Goal: Transaction & Acquisition: Book appointment/travel/reservation

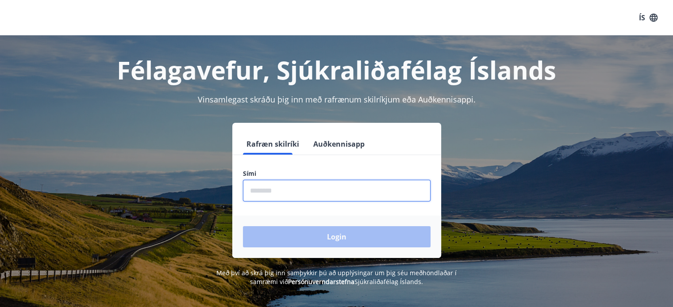
click at [305, 189] on input "phone" at bounding box center [337, 191] width 188 height 22
type input "********"
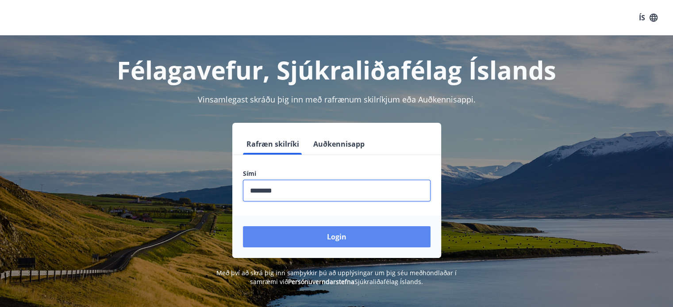
click at [323, 240] on button "Login" at bounding box center [337, 236] width 188 height 21
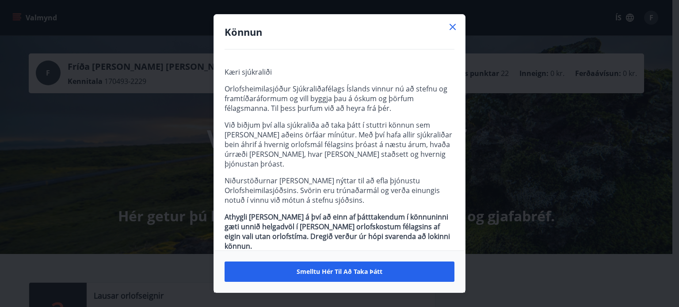
click at [452, 31] on icon at bounding box center [453, 27] width 11 height 11
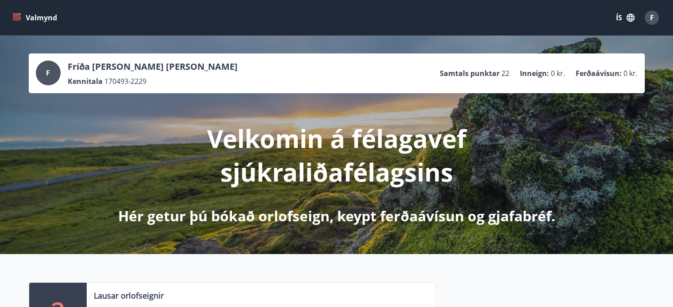
click at [13, 19] on icon "menu" at bounding box center [16, 17] width 9 height 9
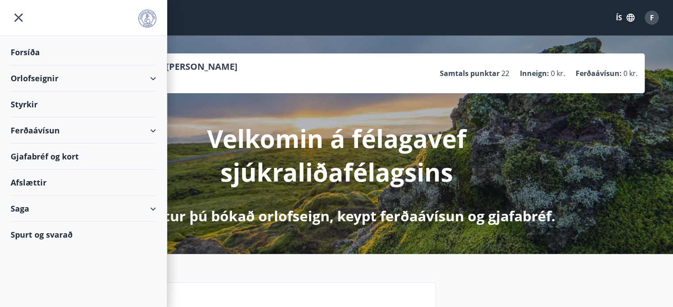
click at [39, 74] on div "Orlofseignir" at bounding box center [83, 78] width 145 height 26
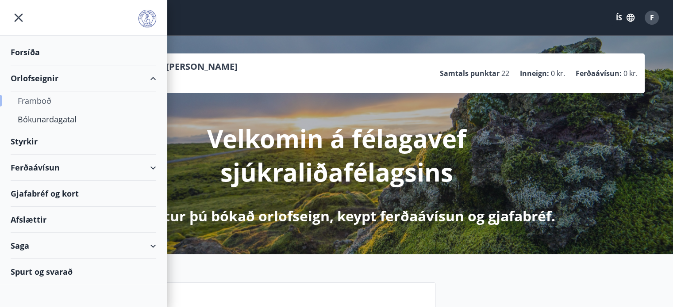
click at [36, 99] on div "Framboð" at bounding box center [83, 101] width 131 height 19
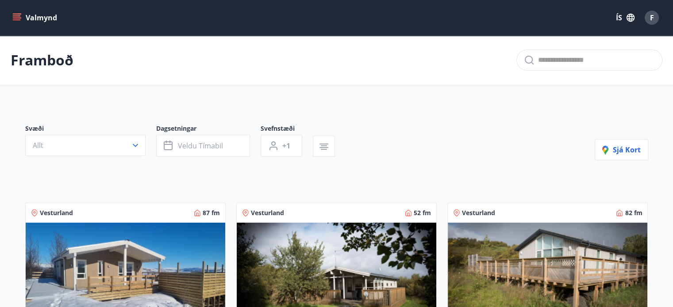
click at [38, 23] on button "Valmynd" at bounding box center [36, 18] width 50 height 16
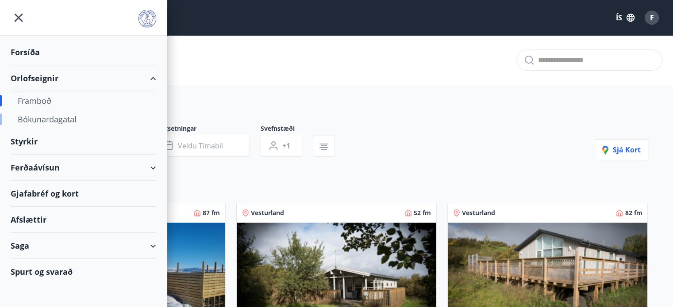
click at [40, 116] on div "Bókunardagatal" at bounding box center [83, 119] width 131 height 19
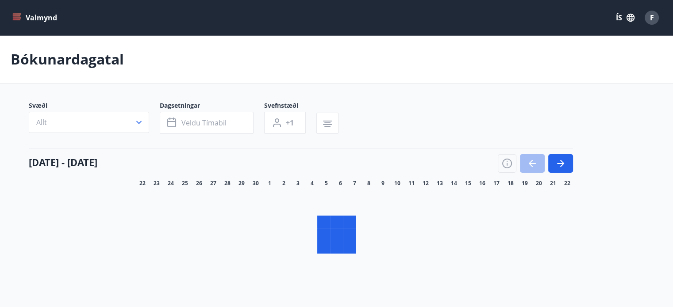
click at [31, 13] on button "Valmynd" at bounding box center [36, 18] width 50 height 16
click at [7, 26] on div "Valmynd ÍS F" at bounding box center [336, 17] width 673 height 35
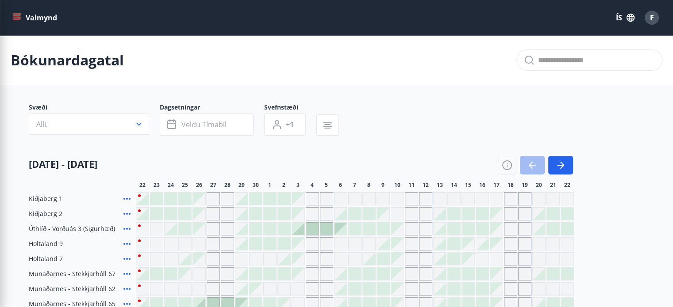
click at [23, 20] on button "Valmynd" at bounding box center [36, 18] width 50 height 16
click at [20, 27] on div "Valmynd ÍS F" at bounding box center [336, 17] width 651 height 21
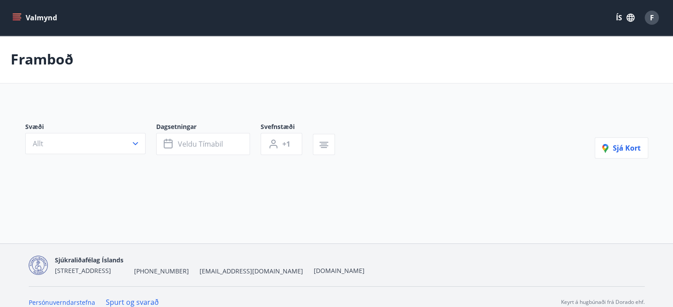
click at [23, 24] on button "Valmynd" at bounding box center [36, 18] width 50 height 16
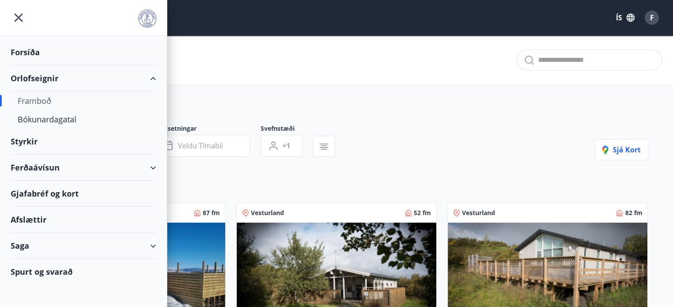
click at [42, 99] on div "Framboð" at bounding box center [83, 101] width 131 height 19
click at [30, 102] on div "Framboð" at bounding box center [83, 101] width 131 height 19
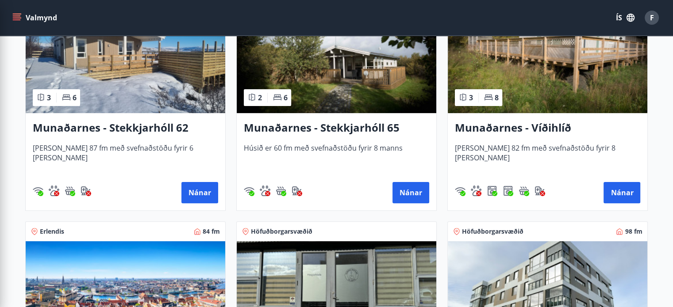
click at [313, 225] on div "Höfuðborgarsvæðið" at bounding box center [336, 231] width 199 height 19
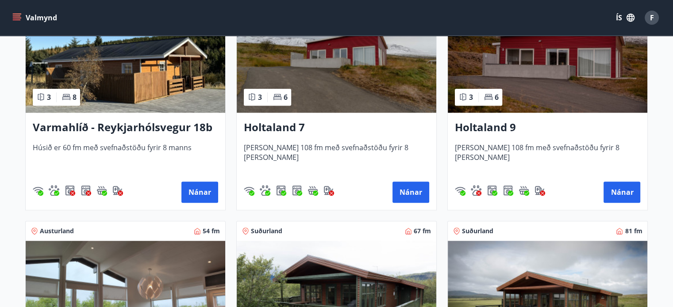
click at [346, 81] on img at bounding box center [336, 56] width 199 height 111
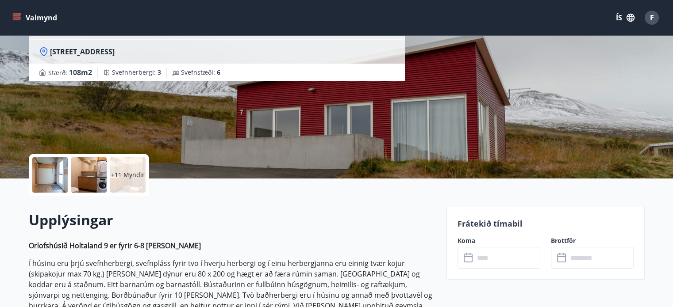
scroll to position [88, 0]
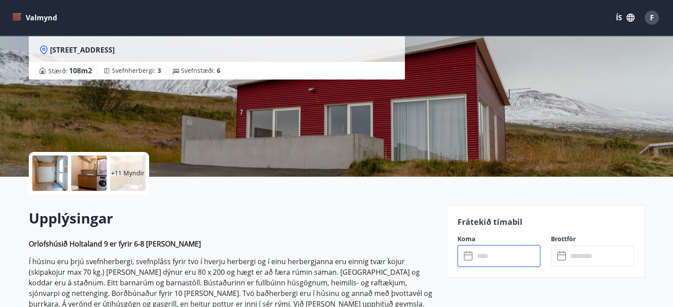
click at [511, 250] on input "text" at bounding box center [507, 256] width 66 height 22
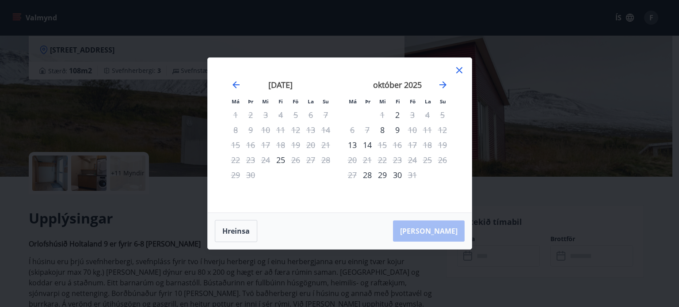
click at [442, 92] on div "október 2025" at bounding box center [397, 88] width 105 height 39
click at [442, 91] on div "október 2025" at bounding box center [397, 88] width 105 height 39
click at [442, 86] on icon "Move forward to switch to the next month." at bounding box center [443, 85] width 11 height 11
click at [457, 63] on div "Má Þr Mi Fi Fö La Su Má Þr Mi Fi Fö La Su [DATE] 1 2 3 4 5 6 7 8 9 10 11 12 13 …" at bounding box center [340, 135] width 264 height 155
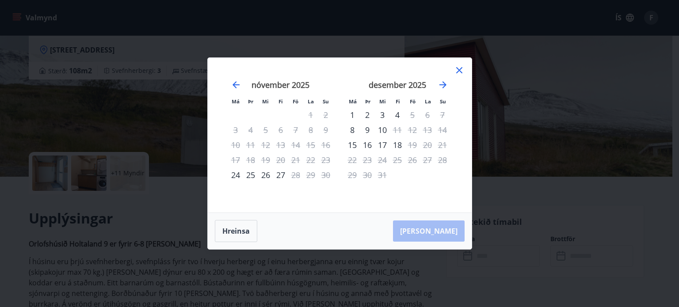
click at [457, 67] on icon at bounding box center [459, 70] width 11 height 11
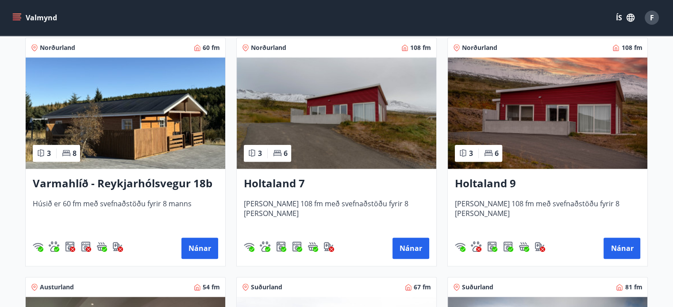
click at [541, 97] on img at bounding box center [547, 112] width 199 height 111
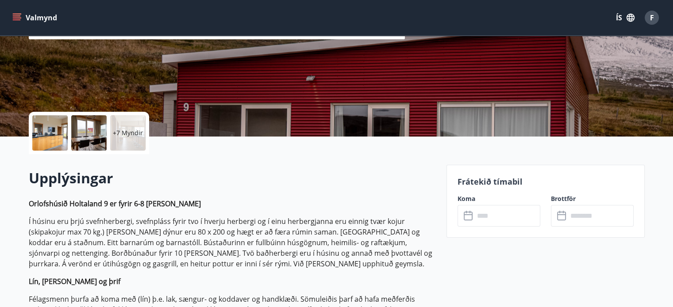
scroll to position [133, 0]
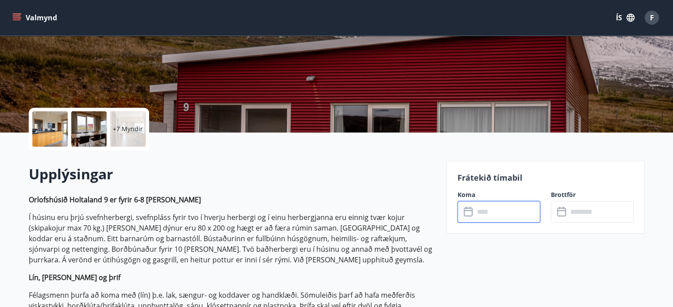
click at [478, 214] on input "text" at bounding box center [507, 212] width 66 height 22
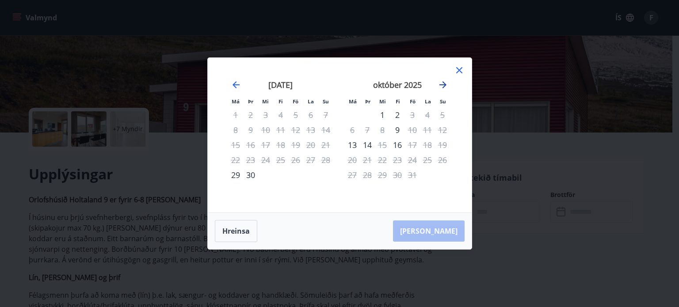
click at [443, 84] on icon "Move forward to switch to the next month." at bounding box center [443, 85] width 11 height 11
click at [454, 71] on icon at bounding box center [459, 70] width 11 height 11
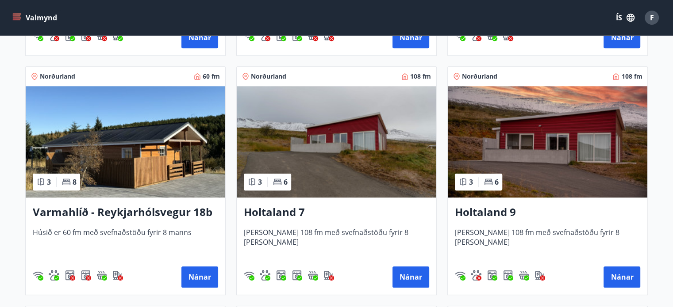
scroll to position [840, 0]
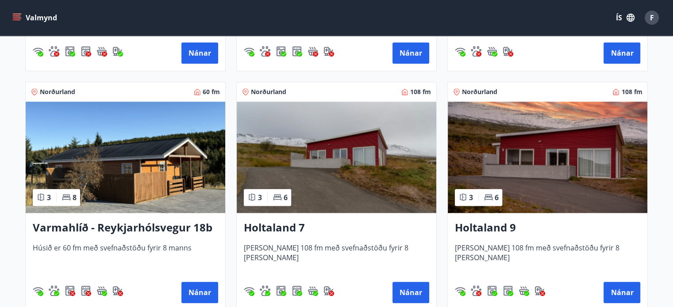
click at [201, 170] on img at bounding box center [125, 157] width 199 height 111
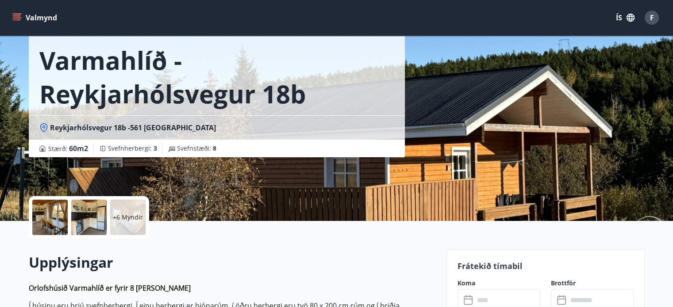
scroll to position [221, 0]
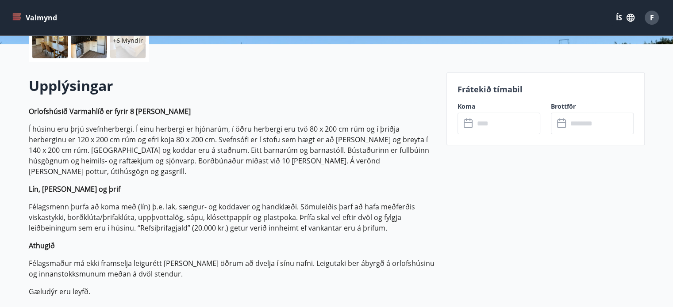
click at [492, 125] on input "text" at bounding box center [507, 124] width 66 height 22
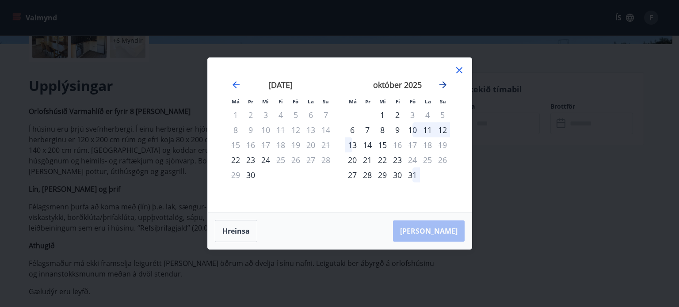
click at [444, 82] on icon "Move forward to switch to the next month." at bounding box center [443, 85] width 11 height 11
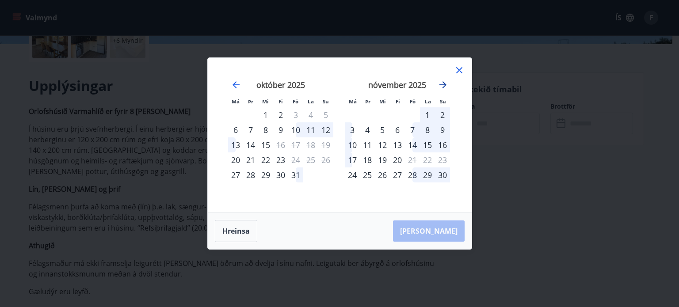
click at [444, 82] on icon "Move forward to switch to the next month." at bounding box center [443, 85] width 11 height 11
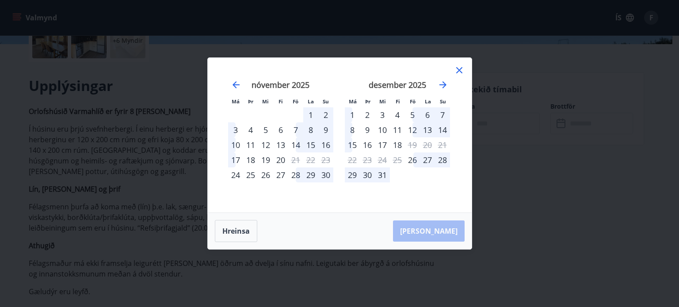
click at [609, 162] on div "Má Þr Mi Fi Fö La Su Má Þr Mi Fi Fö La Su [DATE] 1 2 3 4 5 6 7 8 9 10 11 12 13 …" at bounding box center [339, 153] width 679 height 307
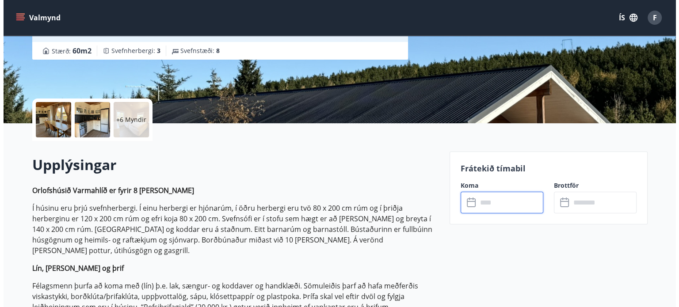
scroll to position [177, 0]
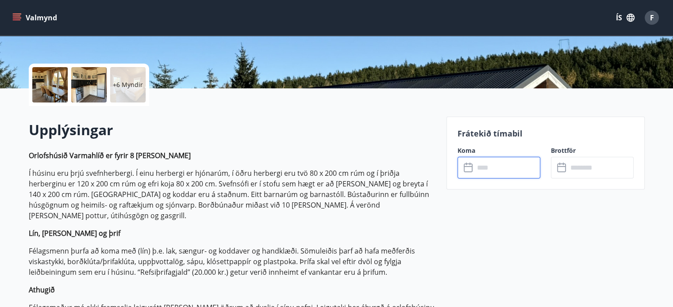
click at [478, 175] on input "text" at bounding box center [507, 168] width 66 height 22
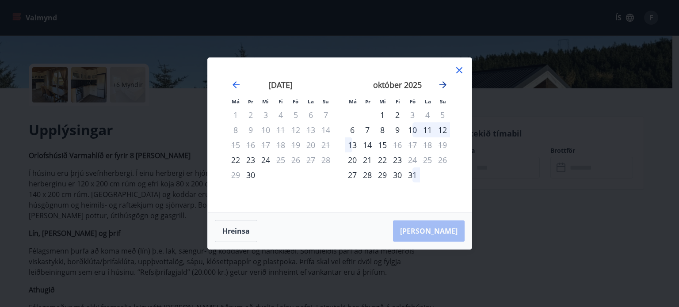
click at [442, 81] on icon "Move forward to switch to the next month." at bounding box center [443, 85] width 11 height 11
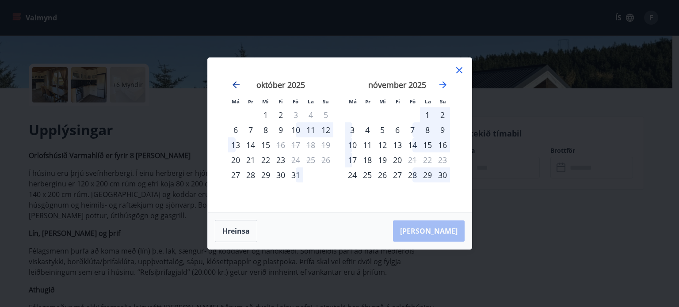
click at [234, 83] on icon "Move backward to switch to the previous month." at bounding box center [236, 85] width 11 height 11
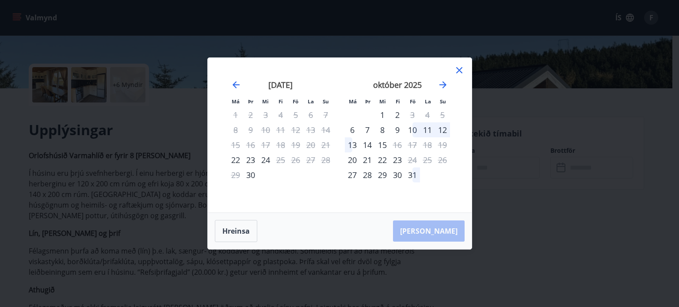
click at [457, 69] on icon at bounding box center [459, 70] width 6 height 6
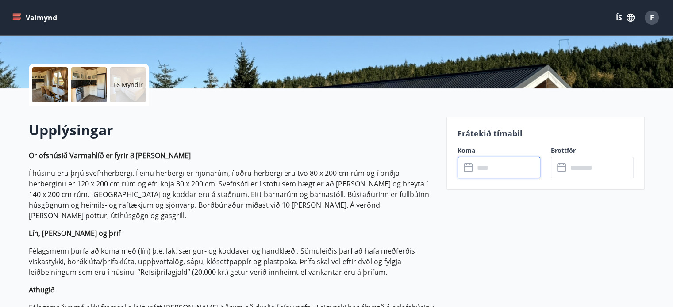
click at [56, 79] on div at bounding box center [49, 84] width 35 height 35
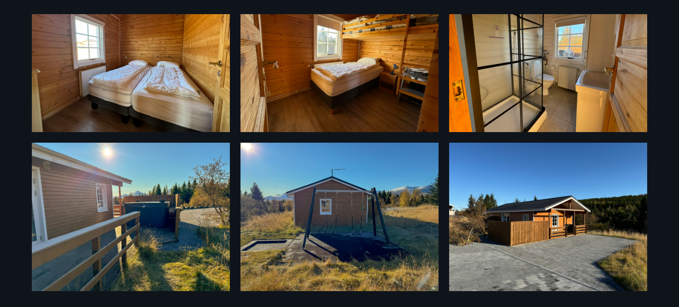
scroll to position [385, 0]
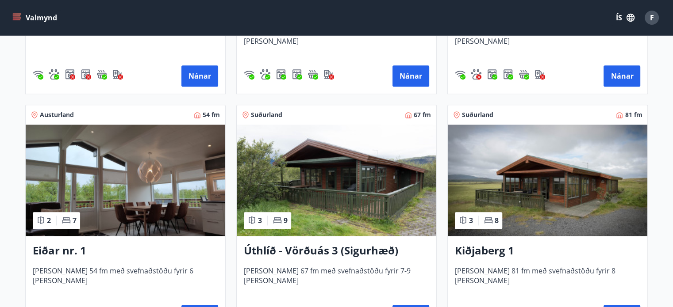
scroll to position [1061, 0]
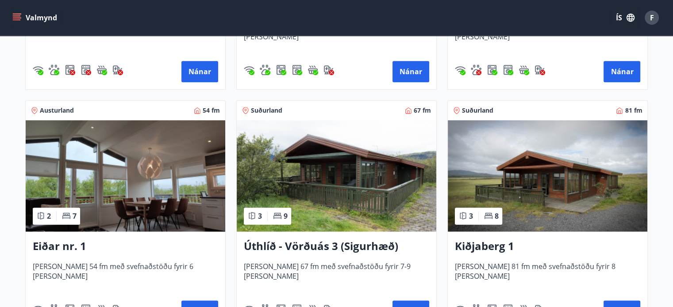
click at [165, 174] on img at bounding box center [125, 175] width 199 height 111
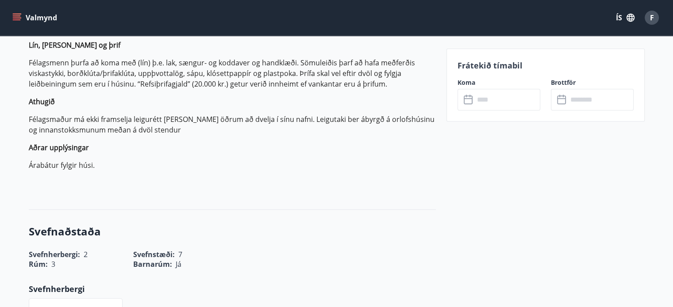
scroll to position [442, 0]
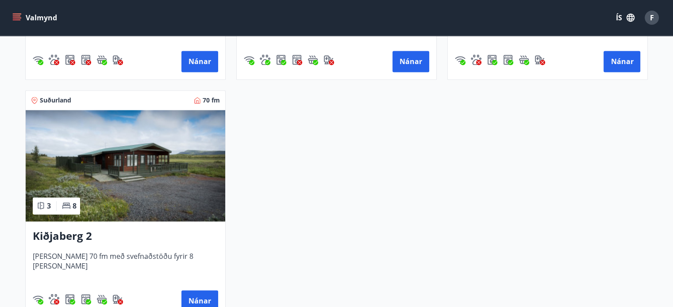
scroll to position [1327, 0]
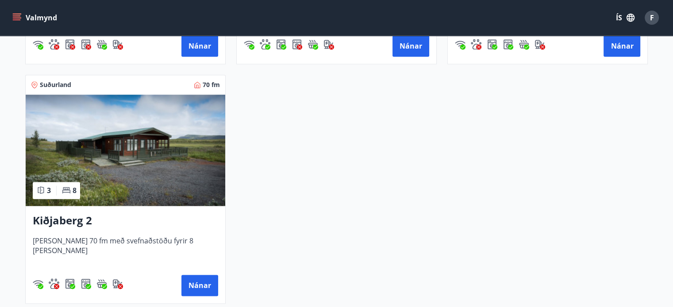
click at [212, 157] on img at bounding box center [125, 150] width 199 height 111
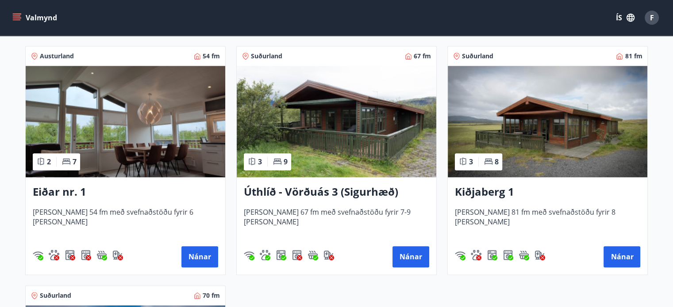
click at [554, 187] on h3 "Kiðjaberg 1" at bounding box center [547, 192] width 185 height 16
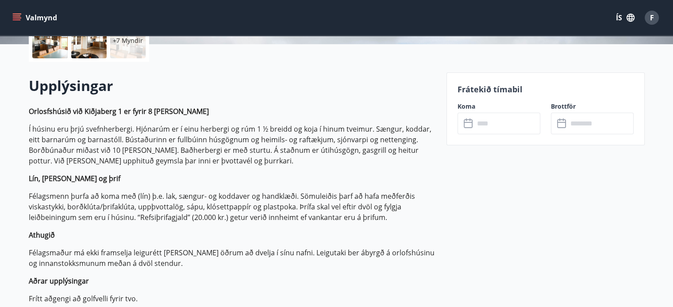
click at [471, 122] on icon at bounding box center [467, 123] width 9 height 9
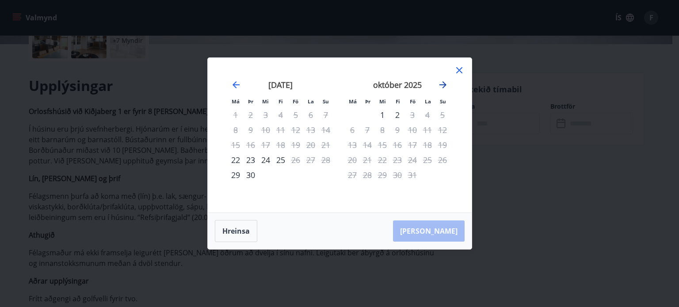
click at [443, 88] on icon "Move forward to switch to the next month." at bounding box center [443, 84] width 7 height 7
click at [463, 68] on icon at bounding box center [459, 70] width 11 height 11
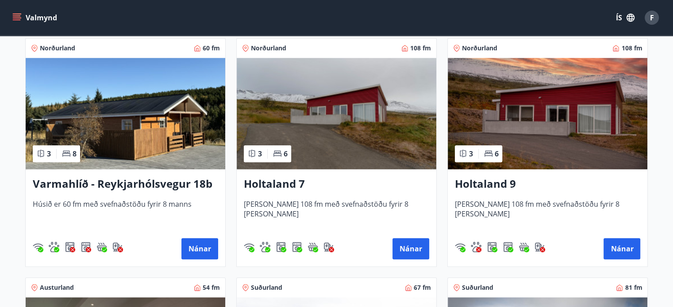
scroll to position [884, 0]
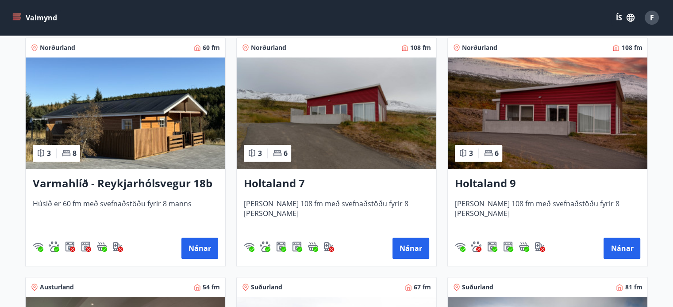
click at [556, 134] on img at bounding box center [547, 112] width 199 height 111
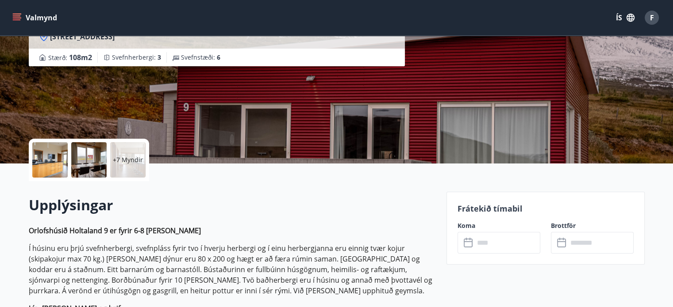
scroll to position [177, 0]
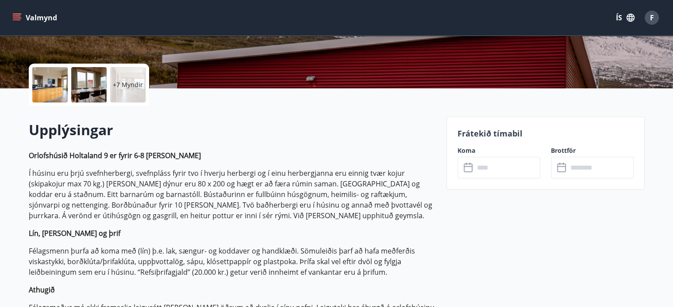
click at [588, 167] on input "text" at bounding box center [600, 168] width 66 height 22
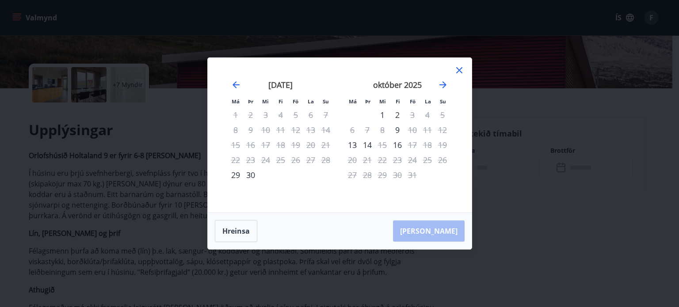
click at [456, 73] on icon at bounding box center [459, 70] width 11 height 11
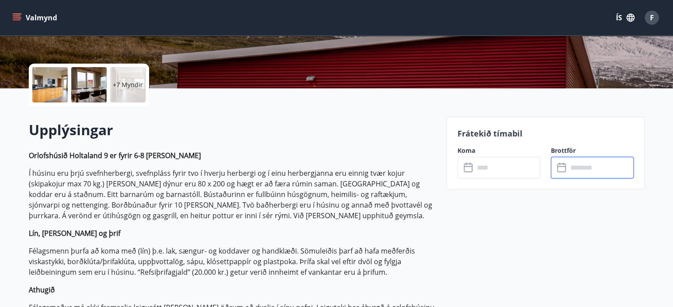
click at [501, 168] on input "text" at bounding box center [507, 168] width 66 height 22
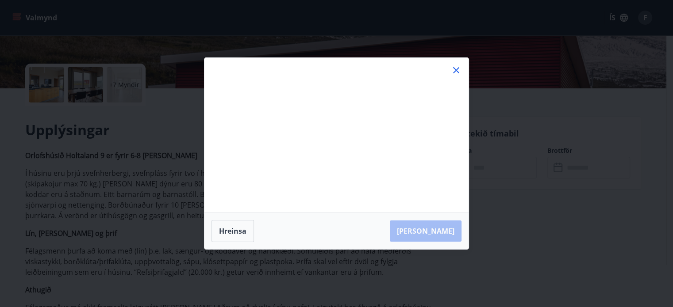
click at [473, 161] on div "Má Þr Mi Fi Fö La Su Má Þr Mi Fi Fö La Su [DATE] 1 2 3 4 5 6 7 8 9 10 11 12 13 …" at bounding box center [336, 153] width 673 height 307
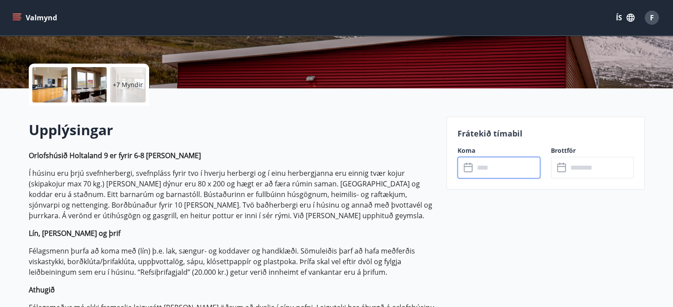
click at [494, 168] on input "text" at bounding box center [507, 168] width 66 height 22
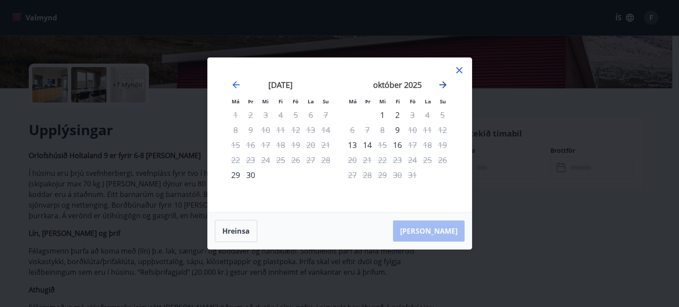
click at [444, 84] on icon "Move forward to switch to the next month." at bounding box center [443, 84] width 7 height 7
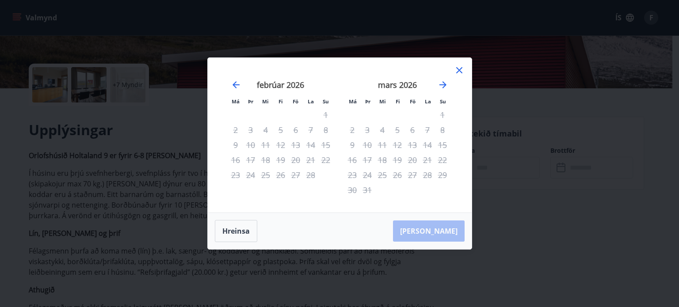
click at [458, 69] on icon at bounding box center [459, 70] width 6 height 6
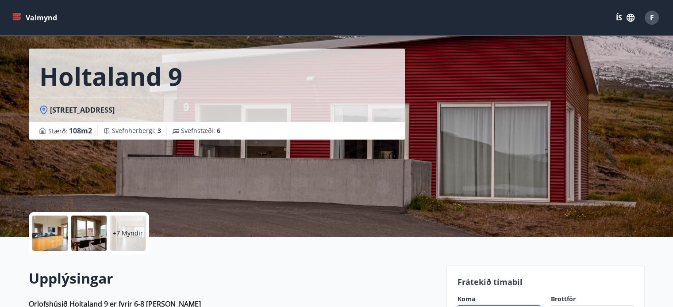
scroll to position [0, 0]
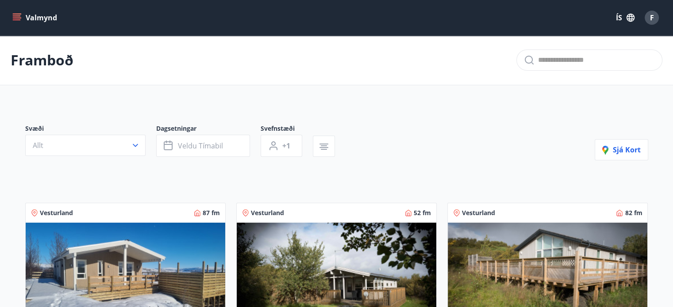
click at [16, 12] on button "Valmynd" at bounding box center [36, 18] width 50 height 16
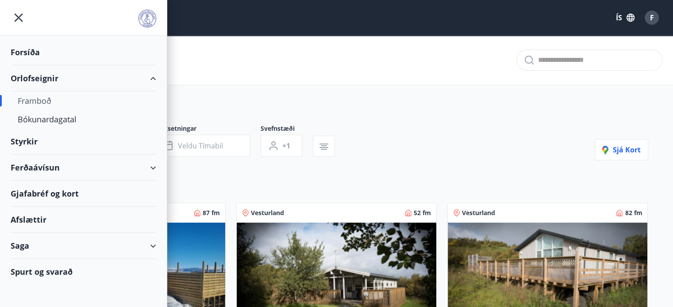
scroll to position [177, 0]
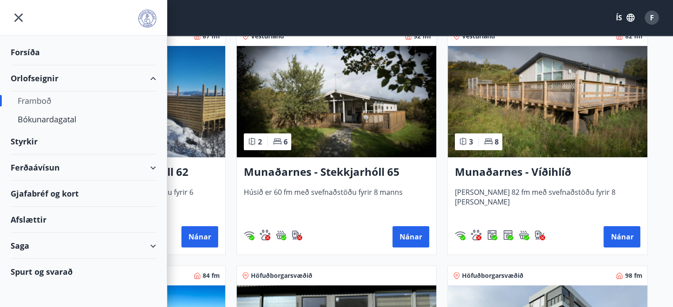
click at [42, 221] on div "Afslættir" at bounding box center [83, 220] width 145 height 26
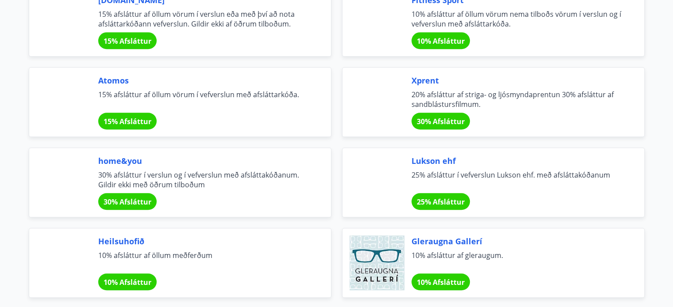
scroll to position [575, 0]
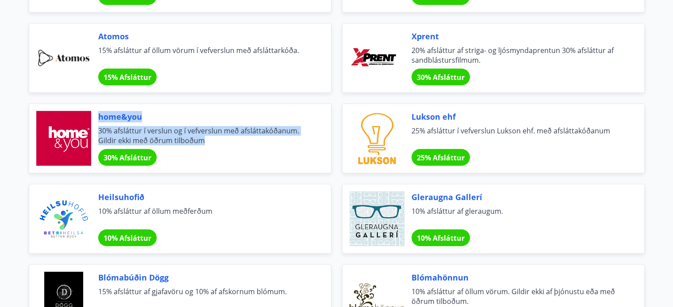
drag, startPoint x: 225, startPoint y: 137, endPoint x: 53, endPoint y: 126, distance: 172.0
click at [53, 126] on div "home&you 30% afsláttur í verslun og í vefverslun með afsláttakóðanum. Gildir ek…" at bounding box center [180, 138] width 302 height 70
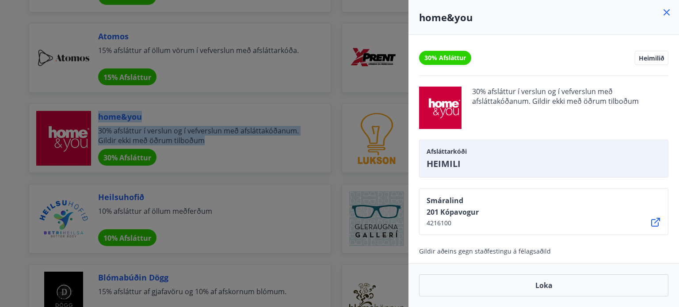
click at [664, 13] on icon at bounding box center [667, 12] width 11 height 11
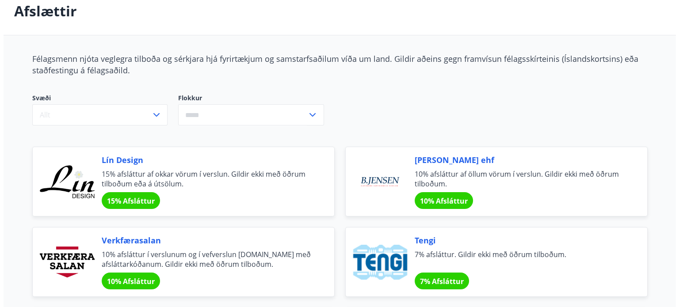
scroll to position [0, 0]
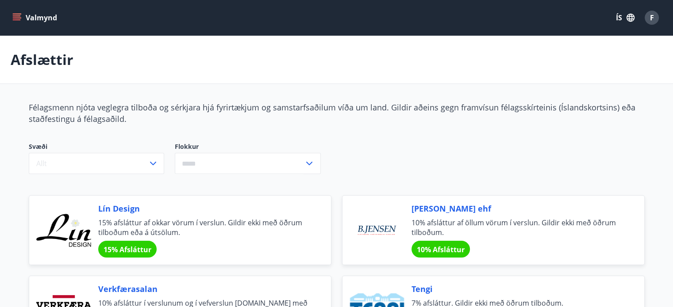
click at [655, 10] on button "F" at bounding box center [651, 17] width 21 height 21
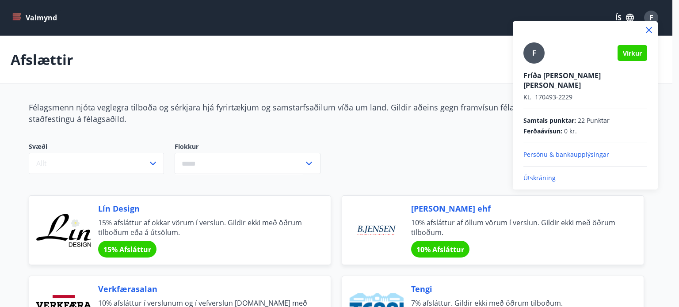
click at [539, 174] on p "Útskráning" at bounding box center [586, 178] width 124 height 9
